Goal: Navigation & Orientation: Find specific page/section

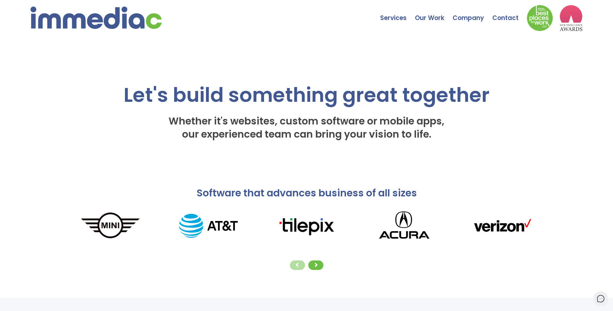
click at [84, 23] on img at bounding box center [96, 18] width 131 height 22
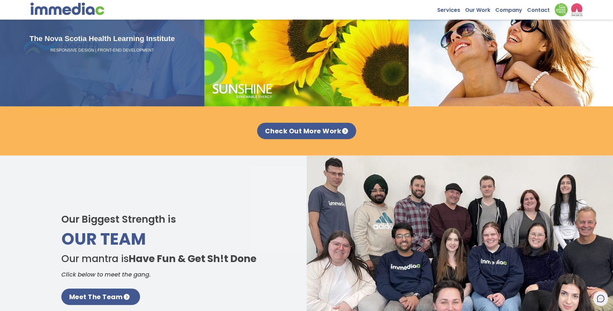
scroll to position [904, 0]
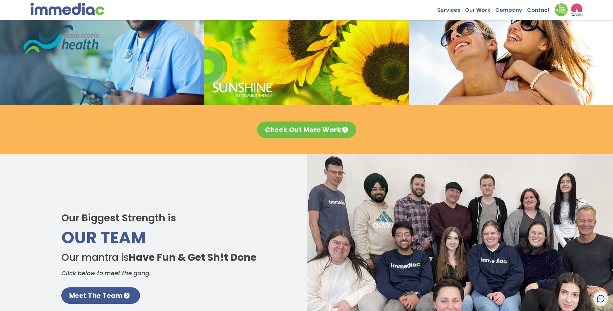
click at [306, 130] on link "Check Out More Work" at bounding box center [306, 129] width 99 height 16
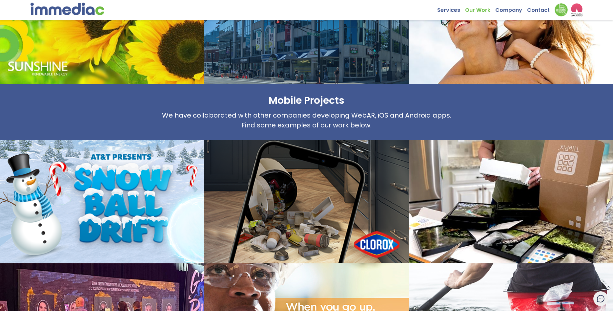
scroll to position [732, 0]
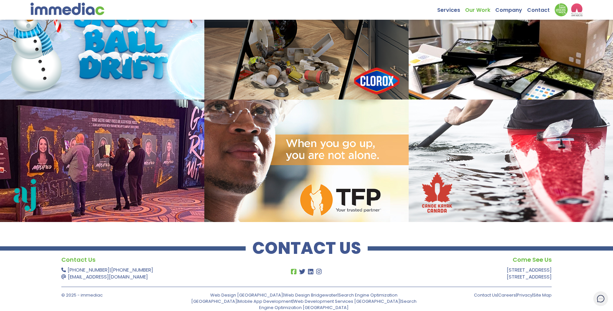
click at [295, 270] on icon at bounding box center [293, 271] width 7 height 6
